Goal: Information Seeking & Learning: Learn about a topic

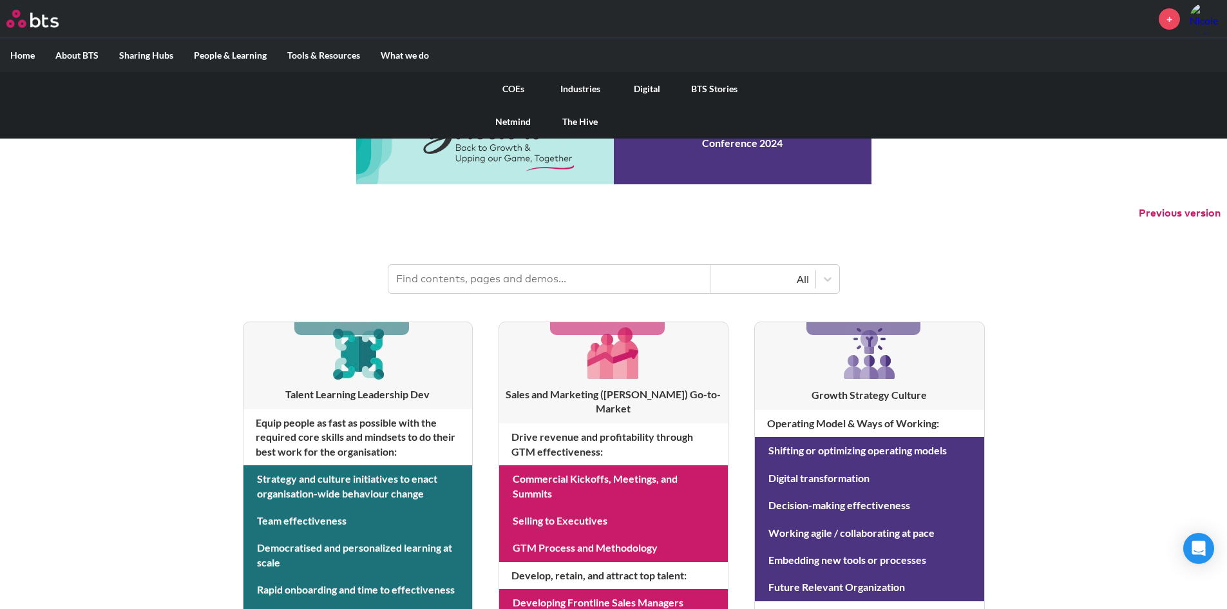
click at [517, 83] on link "COEs" at bounding box center [513, 88] width 67 height 33
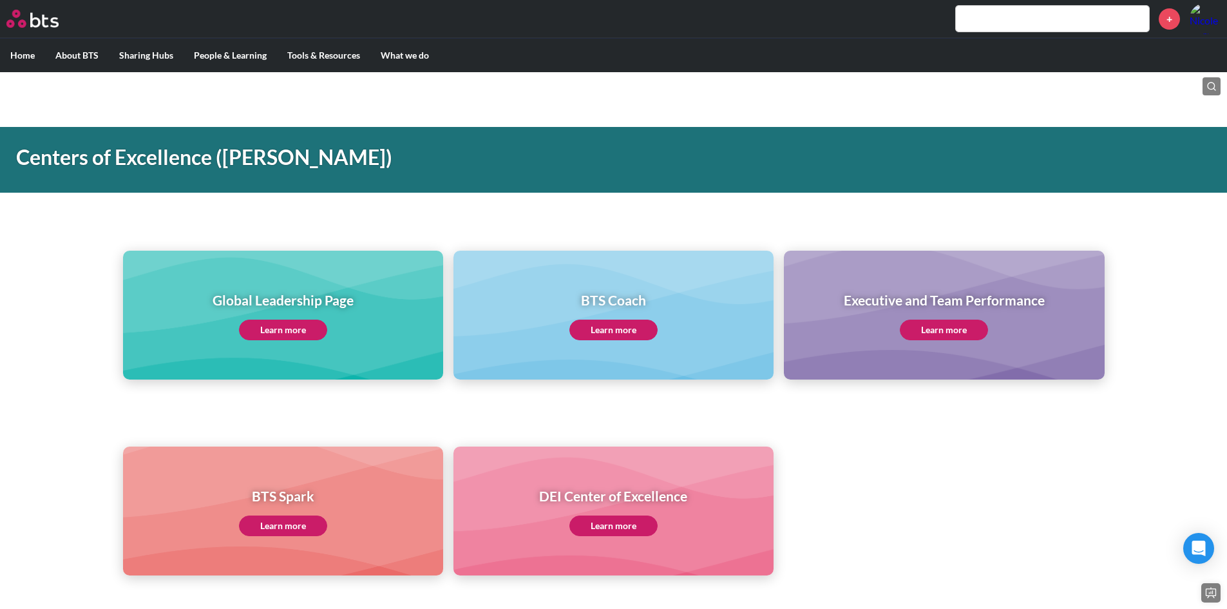
click at [314, 321] on link "Learn more" at bounding box center [283, 330] width 88 height 21
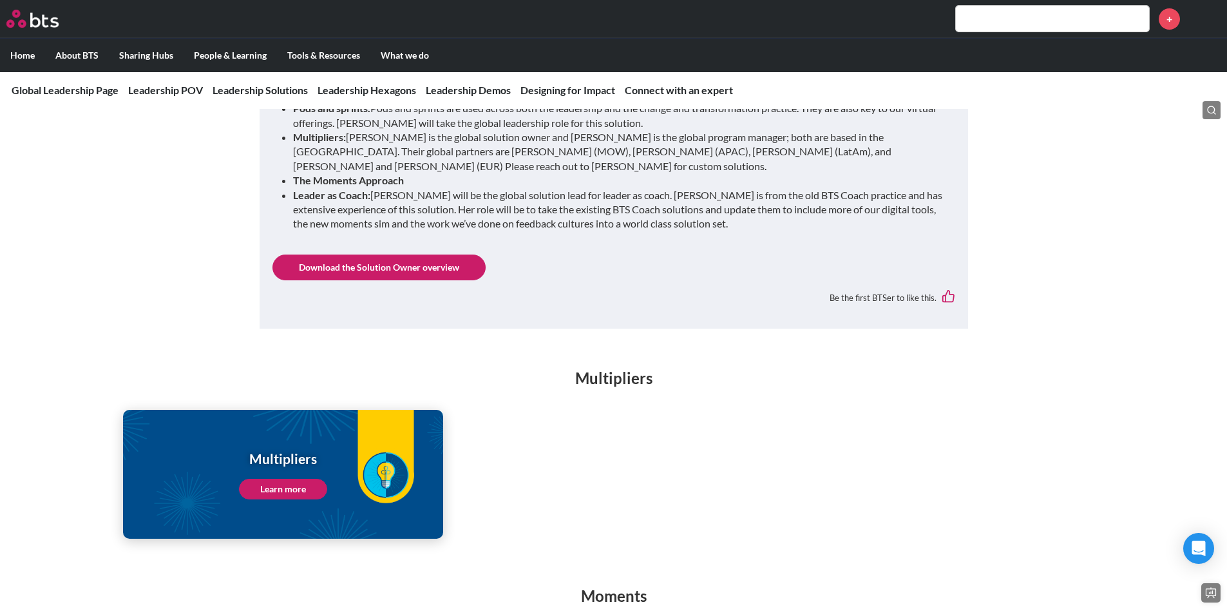
scroll to position [1482, 0]
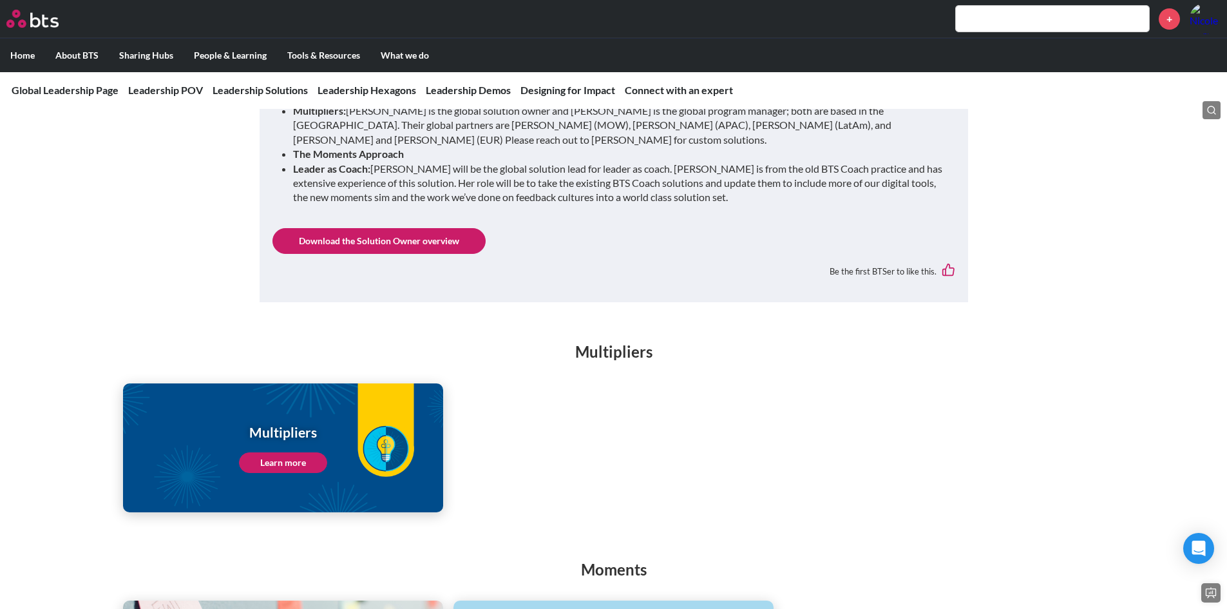
click at [290, 452] on link "Learn more" at bounding box center [283, 462] width 88 height 21
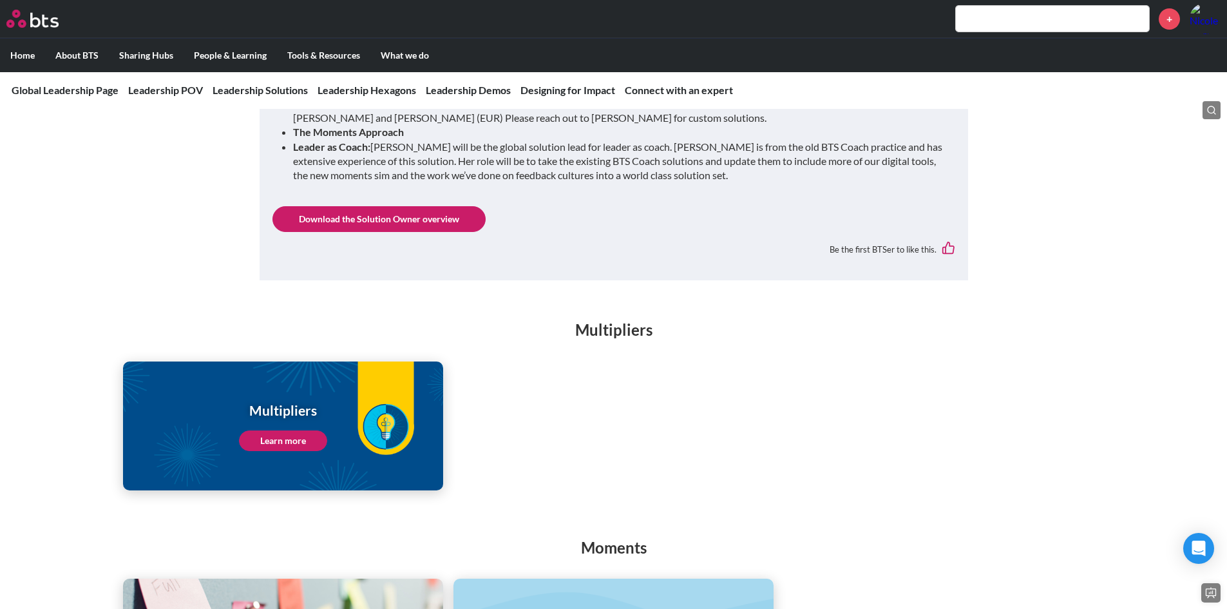
scroll to position [1610, 0]
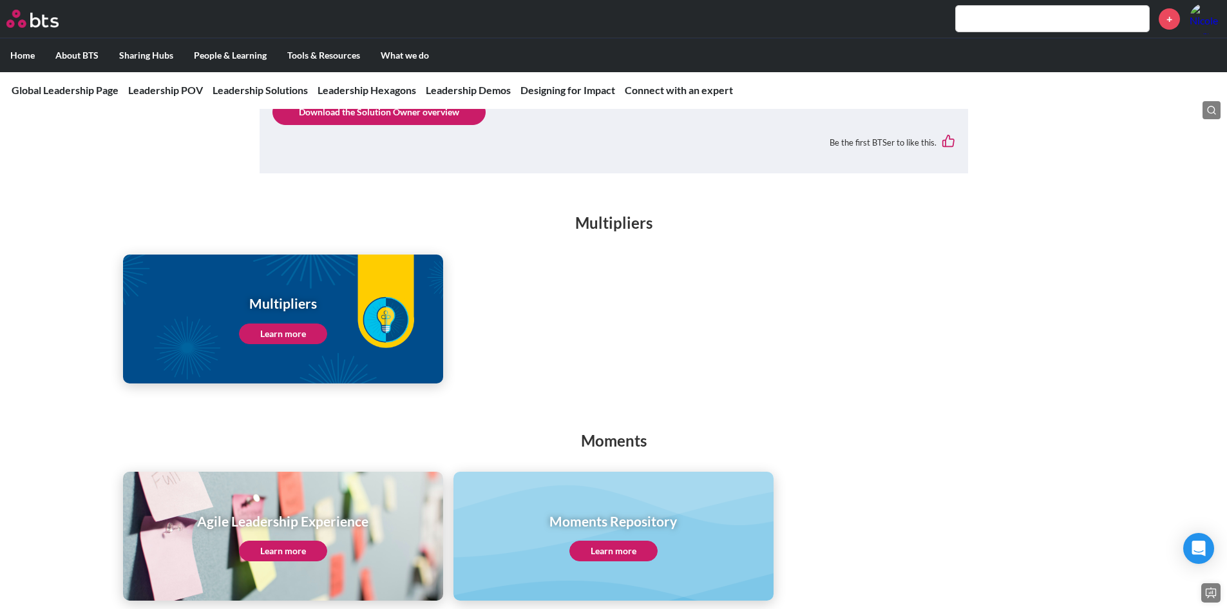
click at [312, 323] on link "Learn more" at bounding box center [283, 333] width 88 height 21
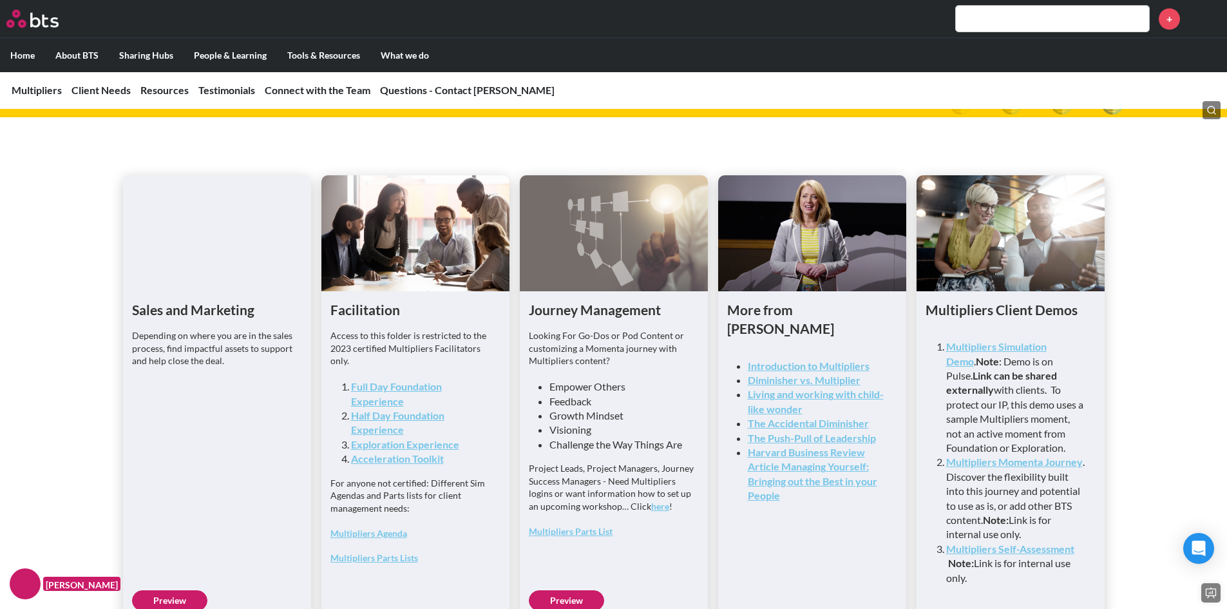
scroll to position [3285, 0]
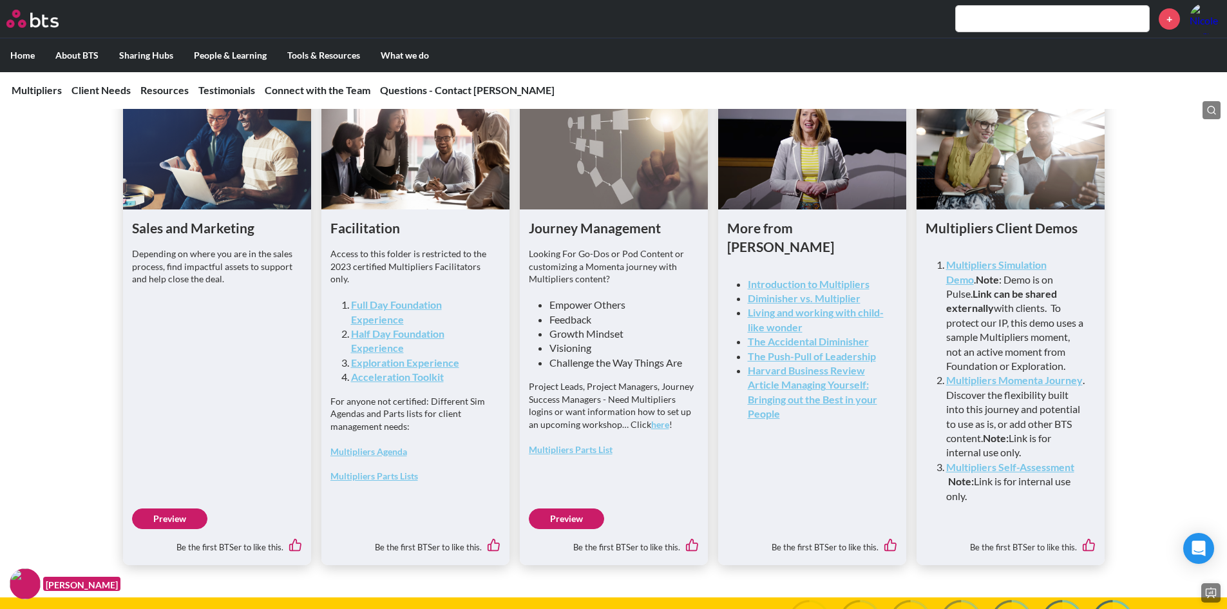
click at [413, 325] on link "Full Day Foundation Experience" at bounding box center [396, 311] width 91 height 26
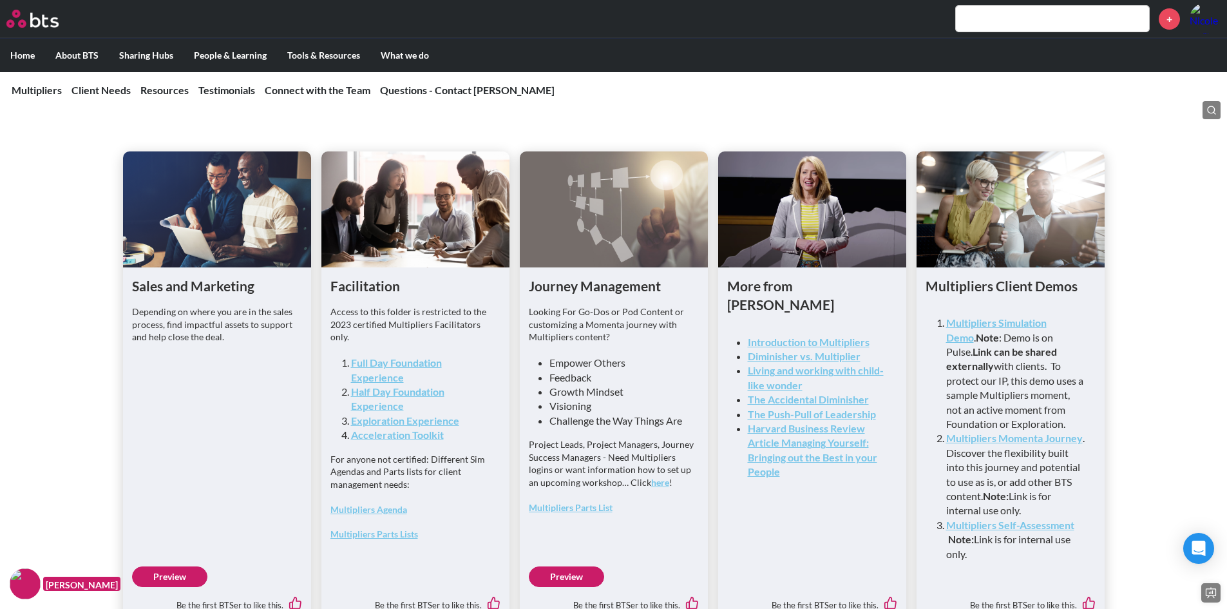
scroll to position [3479, 0]
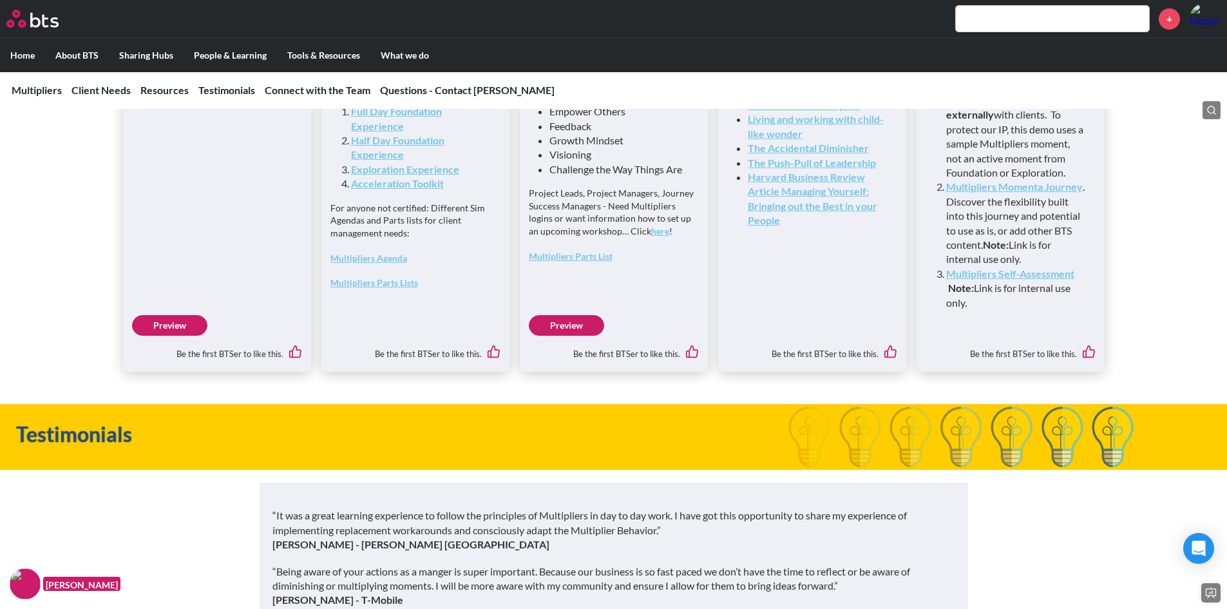
click at [165, 336] on link "Preview" at bounding box center [169, 325] width 75 height 21
